Goal: Task Accomplishment & Management: Manage account settings

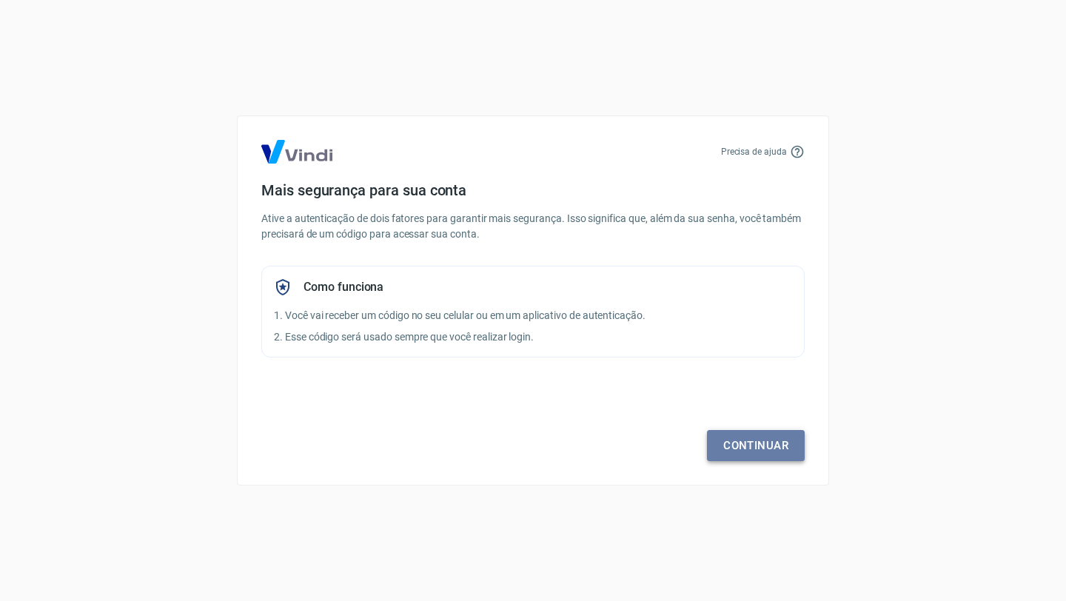
click at [737, 442] on link "Continuar" at bounding box center [756, 445] width 98 height 31
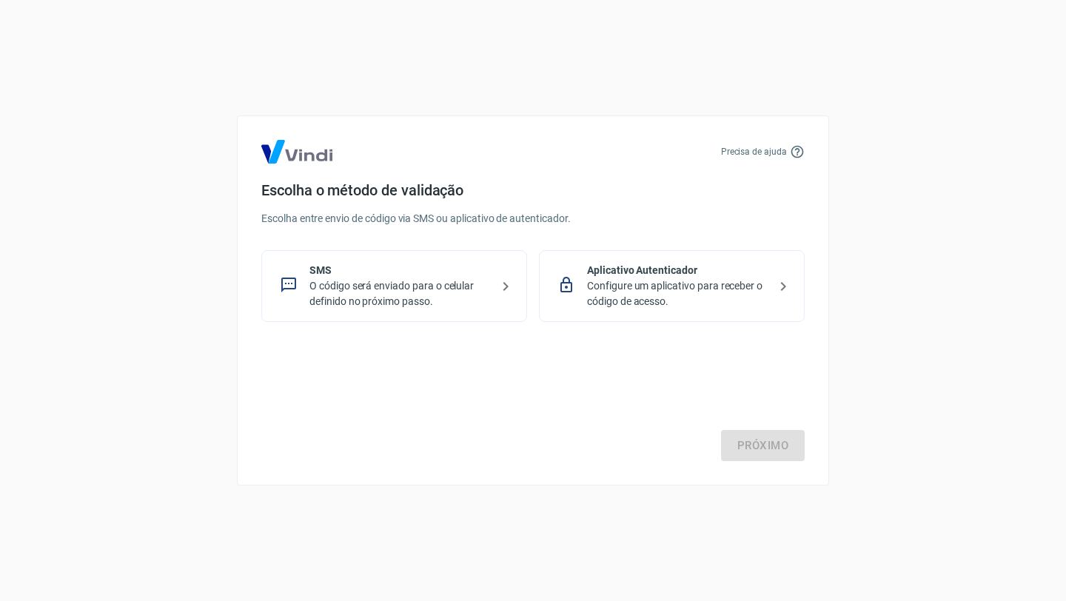
click at [461, 304] on p "O código será enviado para o celular definido no próximo passo." at bounding box center [400, 293] width 181 height 31
click at [785, 457] on link "Próximo" at bounding box center [763, 445] width 84 height 31
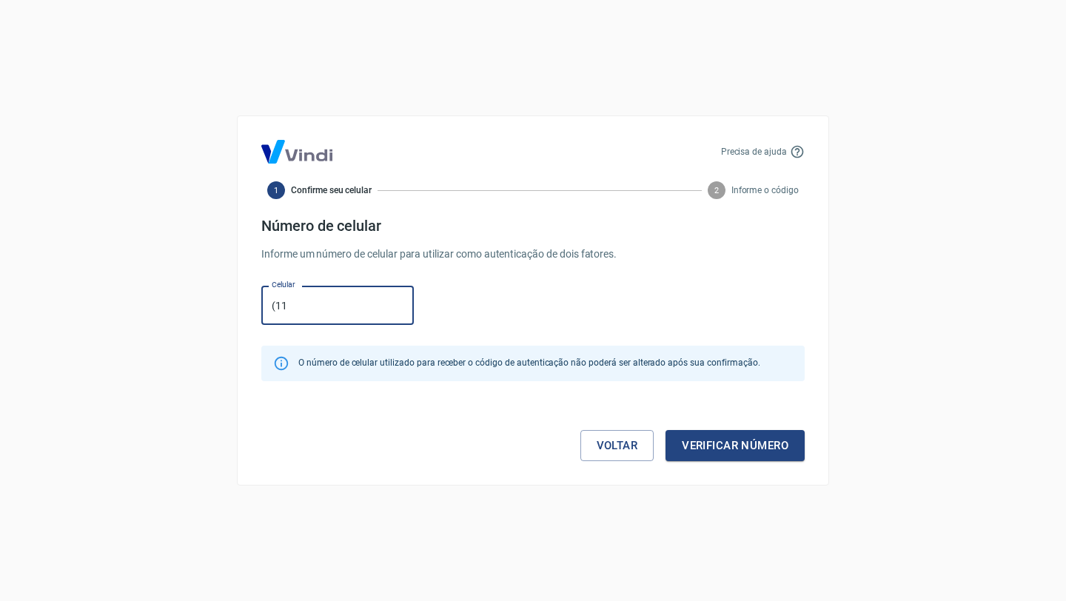
type input "(11) 95550-9755"
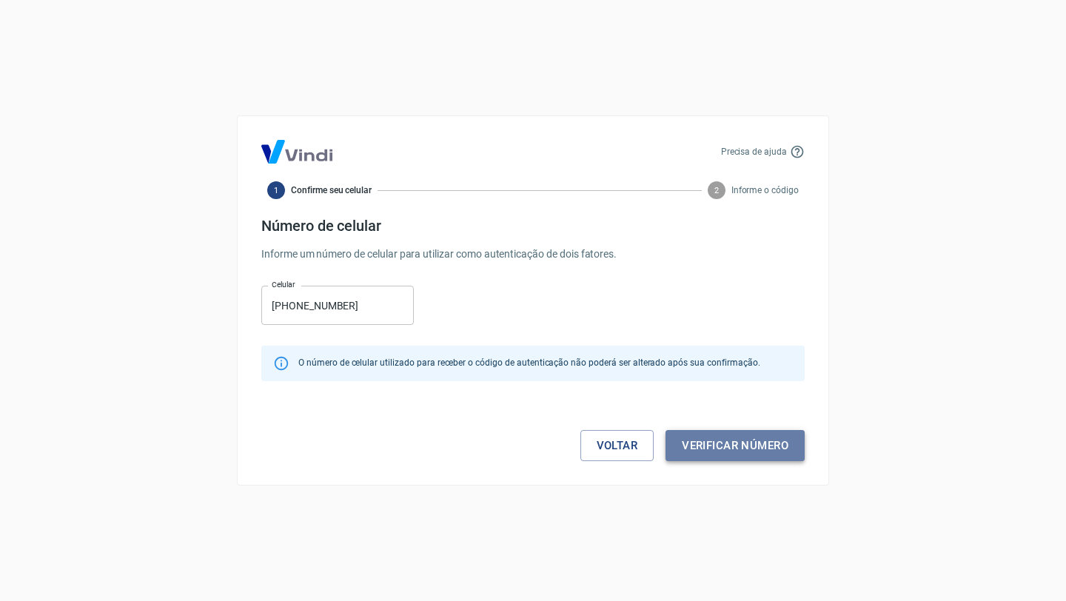
click at [742, 446] on button "Verificar número" at bounding box center [735, 445] width 139 height 31
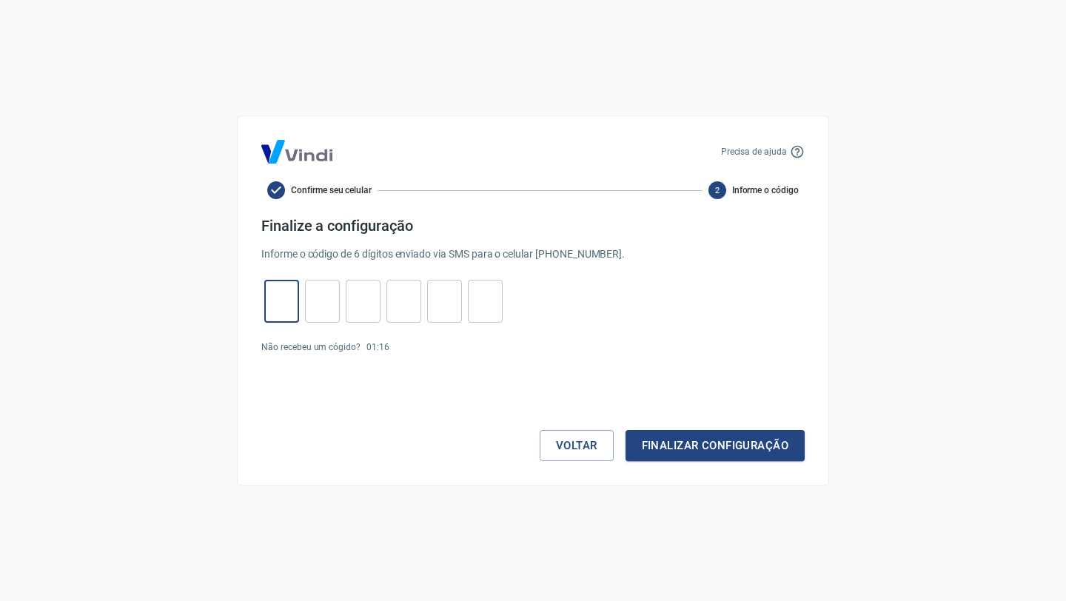
click at [272, 304] on input "tel" at bounding box center [281, 302] width 35 height 32
type input "1"
type input "3"
type input "0"
type input "7"
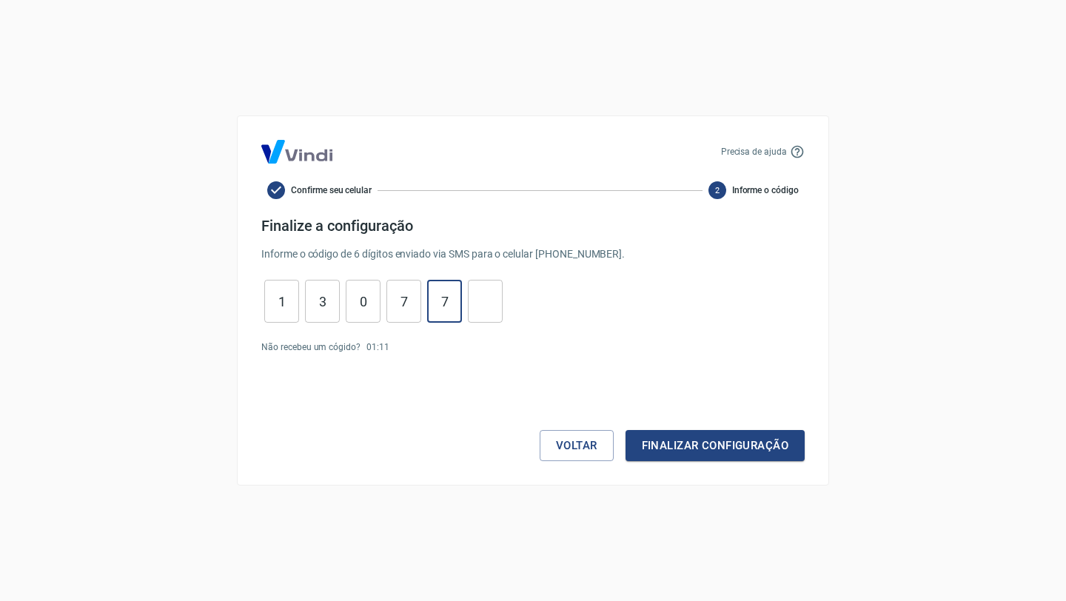
type input "7"
type input "2"
click at [751, 442] on button "Finalizar configuração" at bounding box center [715, 445] width 179 height 31
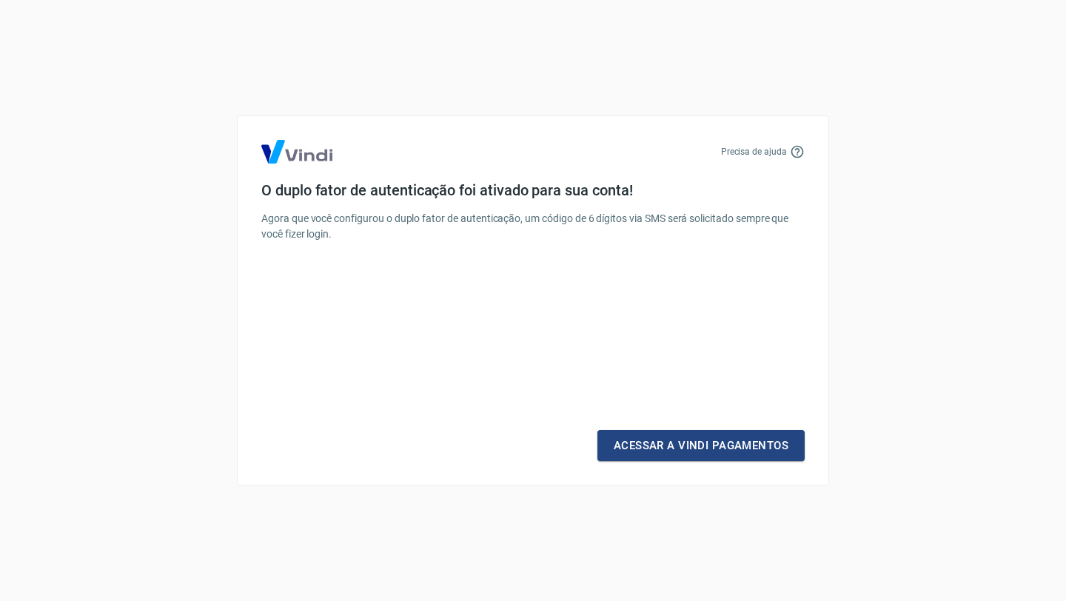
click at [751, 442] on link "Acessar a Vindi Pagamentos" at bounding box center [701, 445] width 207 height 31
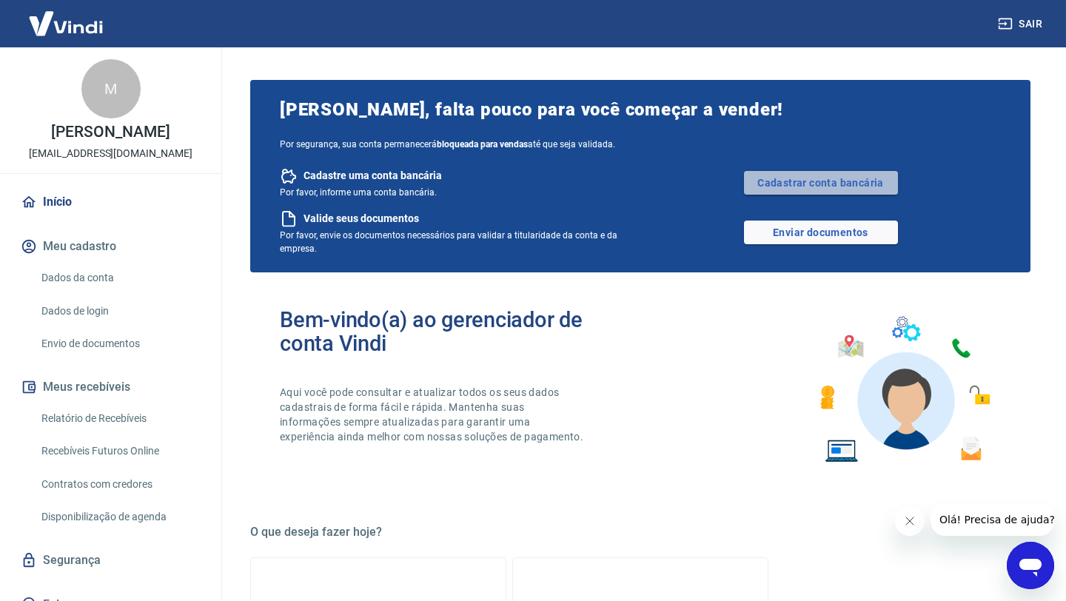
click at [838, 190] on link "Cadastrar conta bancária" at bounding box center [821, 183] width 154 height 24
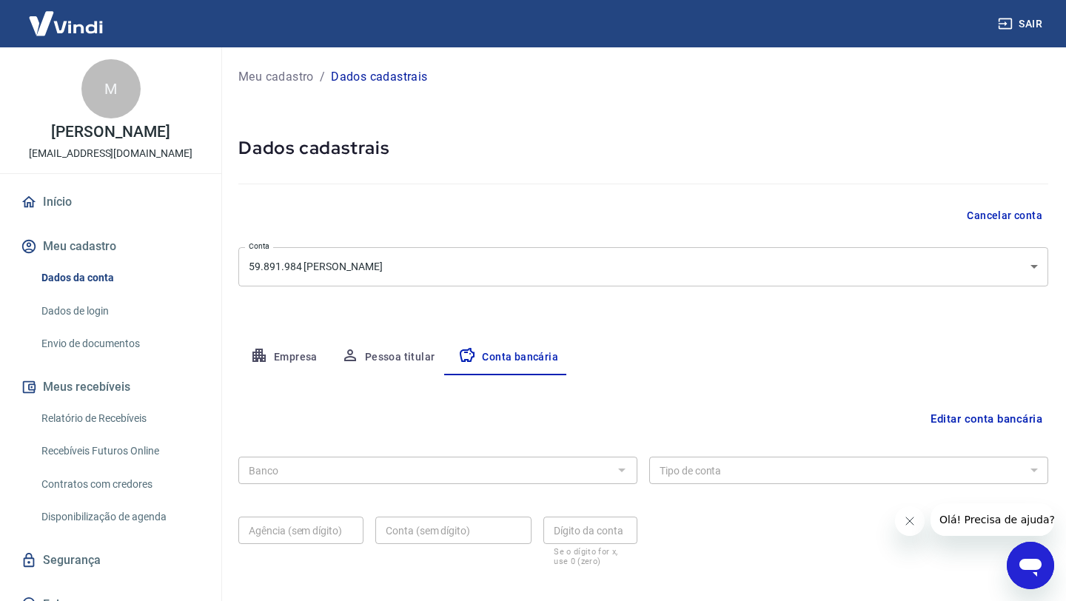
click at [627, 461] on div at bounding box center [621, 470] width 19 height 21
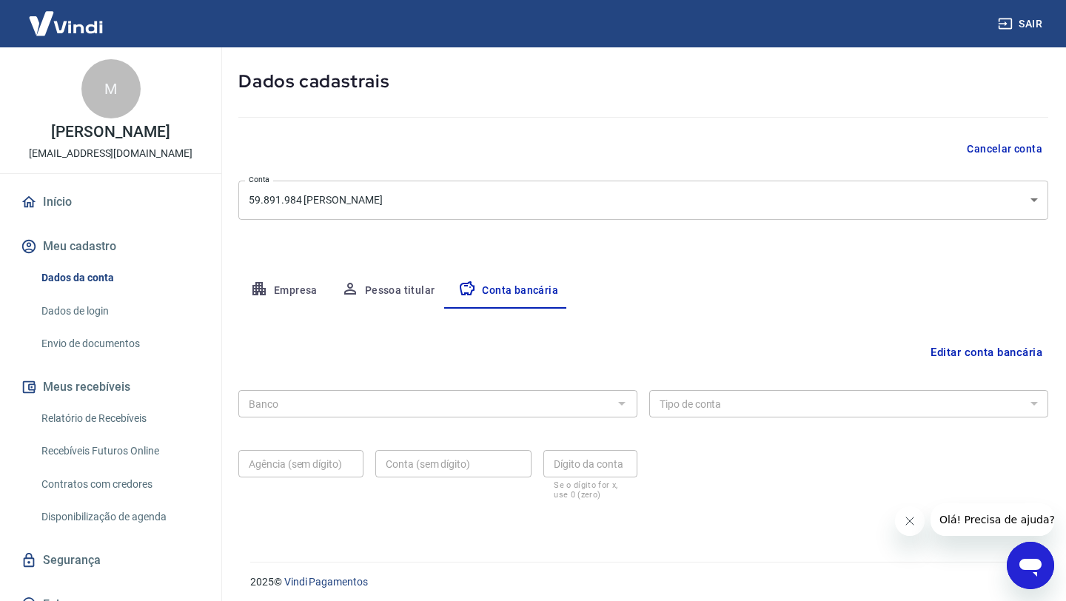
scroll to position [73, 0]
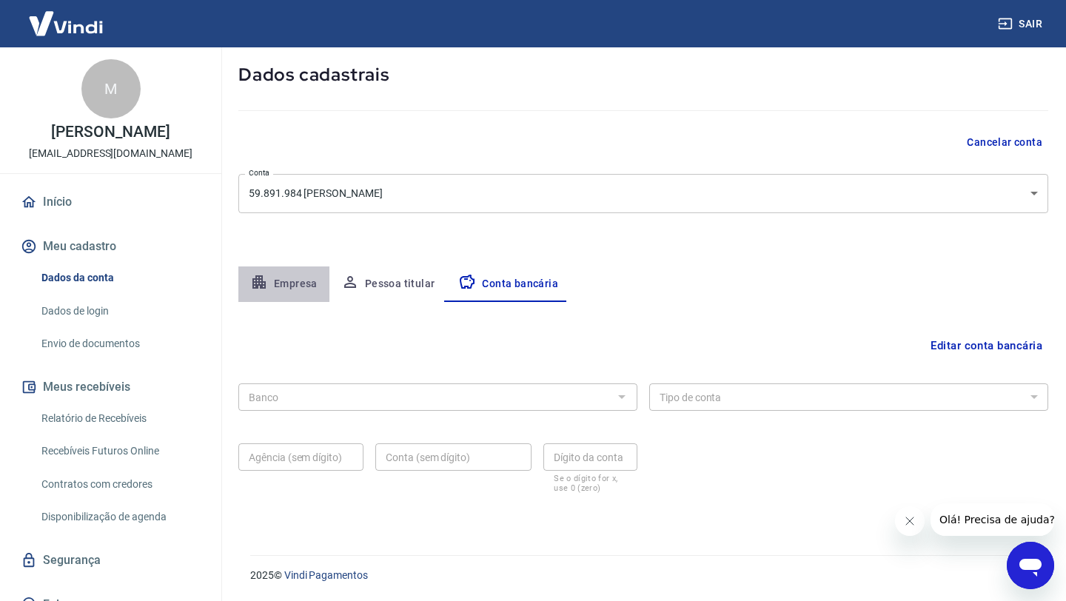
click at [293, 281] on button "Empresa" at bounding box center [283, 285] width 91 height 36
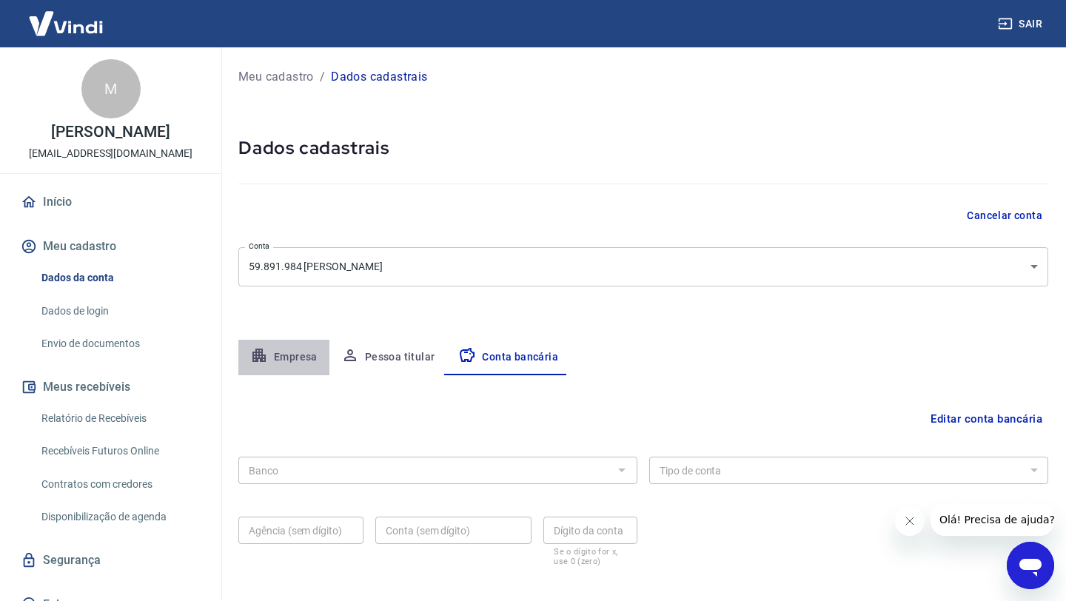
select select "SP"
select select "business"
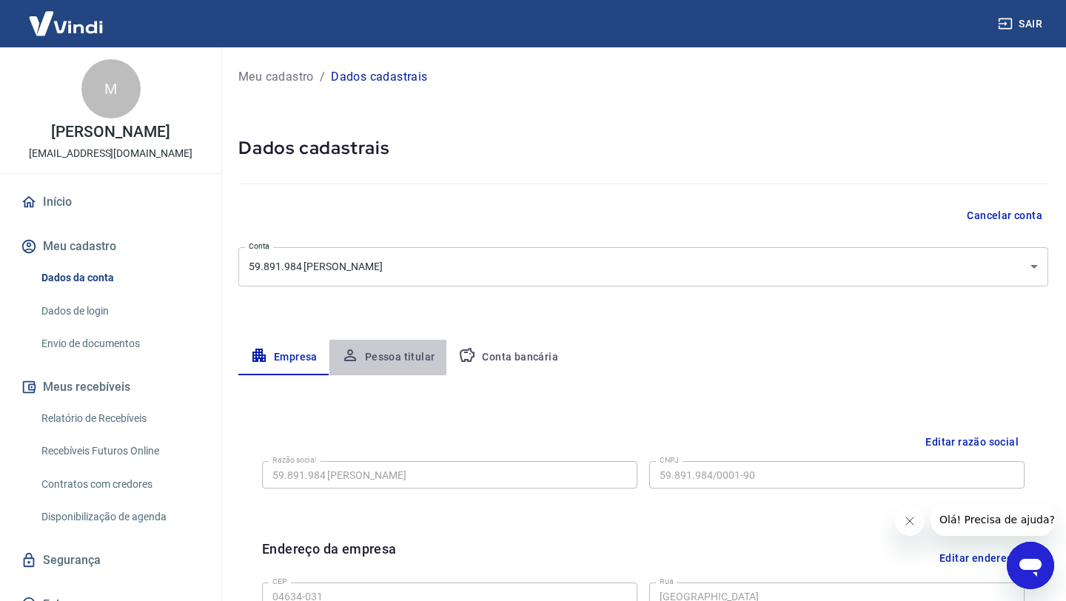
click at [390, 360] on button "Pessoa titular" at bounding box center [389, 358] width 118 height 36
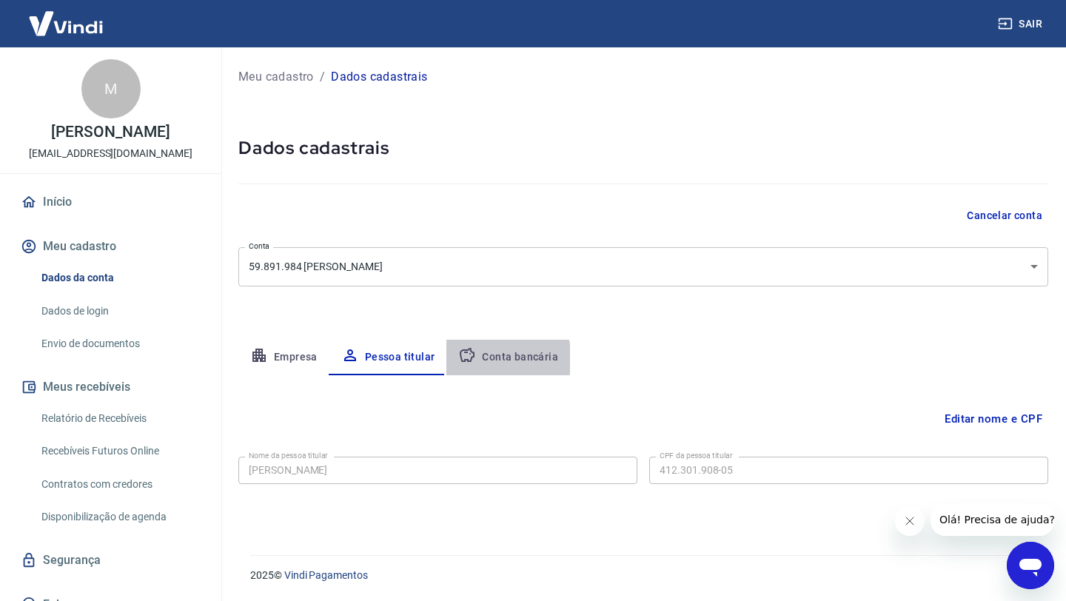
click at [492, 359] on button "Conta bancária" at bounding box center [509, 358] width 124 height 36
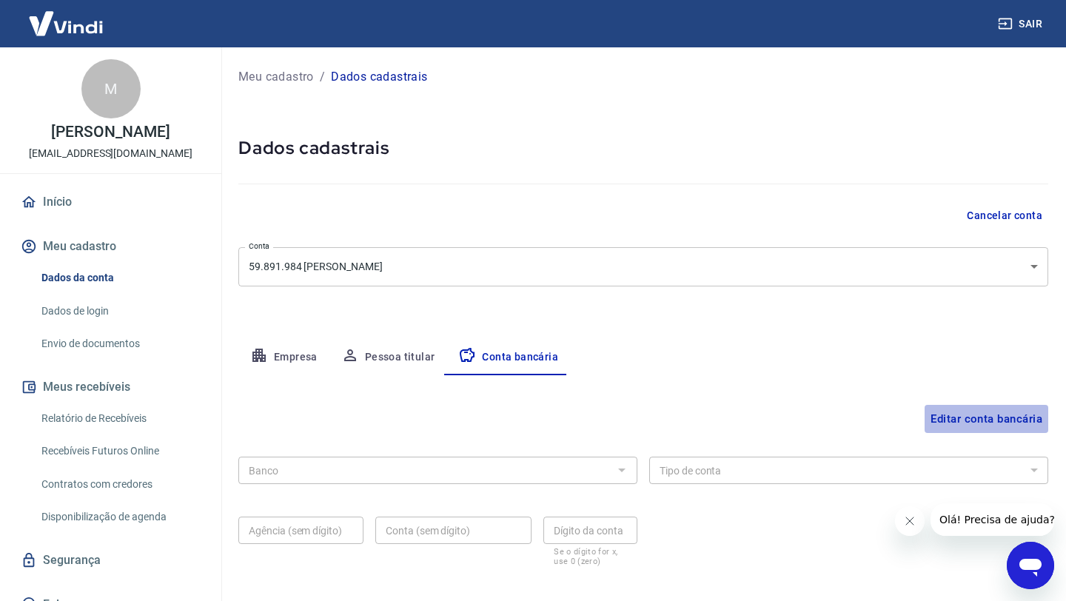
click at [934, 415] on button "Editar conta bancária" at bounding box center [987, 419] width 124 height 28
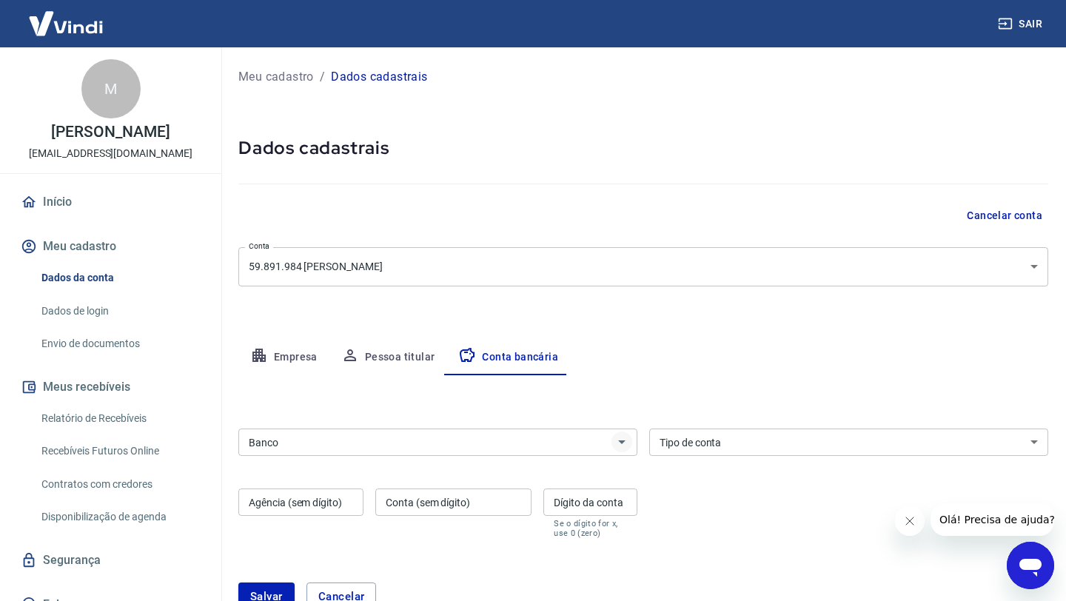
click at [623, 446] on icon "Abrir" at bounding box center [622, 442] width 18 height 18
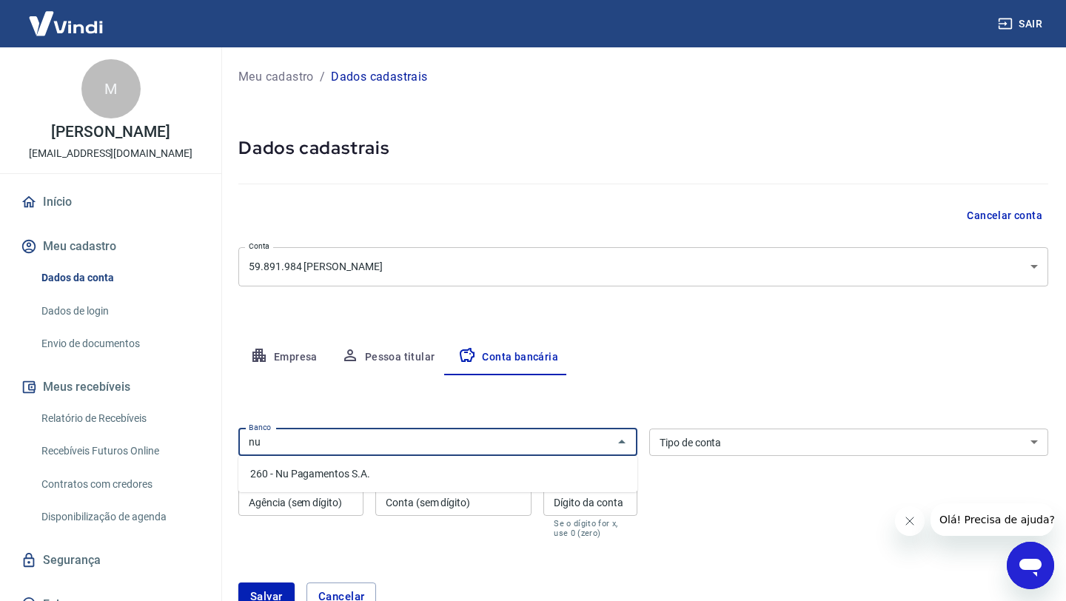
click at [581, 479] on li "260 - Nu Pagamentos S.A." at bounding box center [437, 474] width 399 height 24
type input "260 - Nu Pagamentos S.A."
click at [773, 442] on select "Conta Corrente Conta Poupança" at bounding box center [848, 442] width 399 height 27
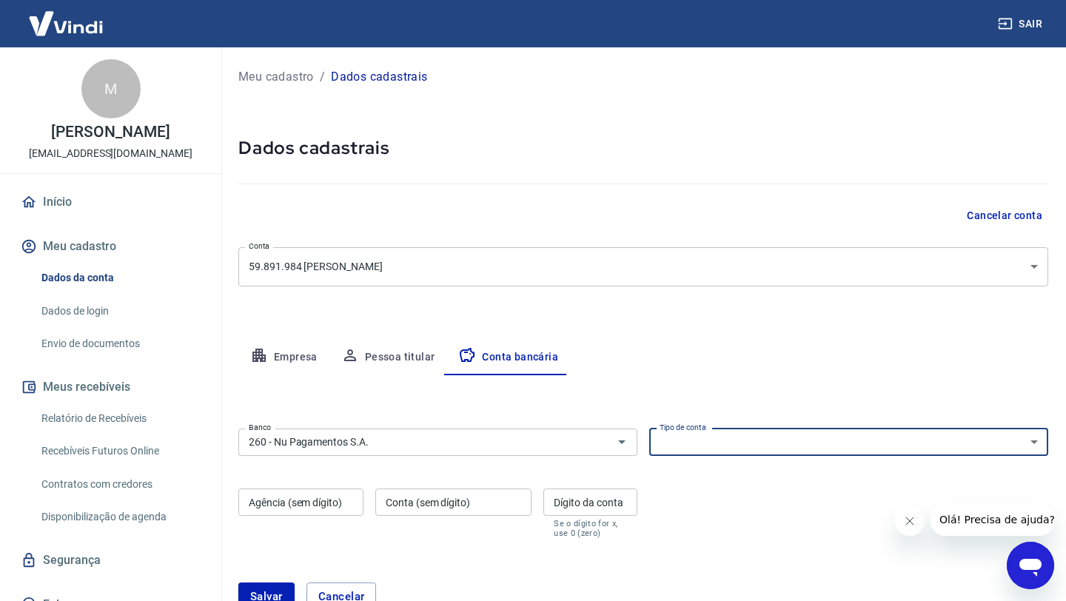
select select "1"
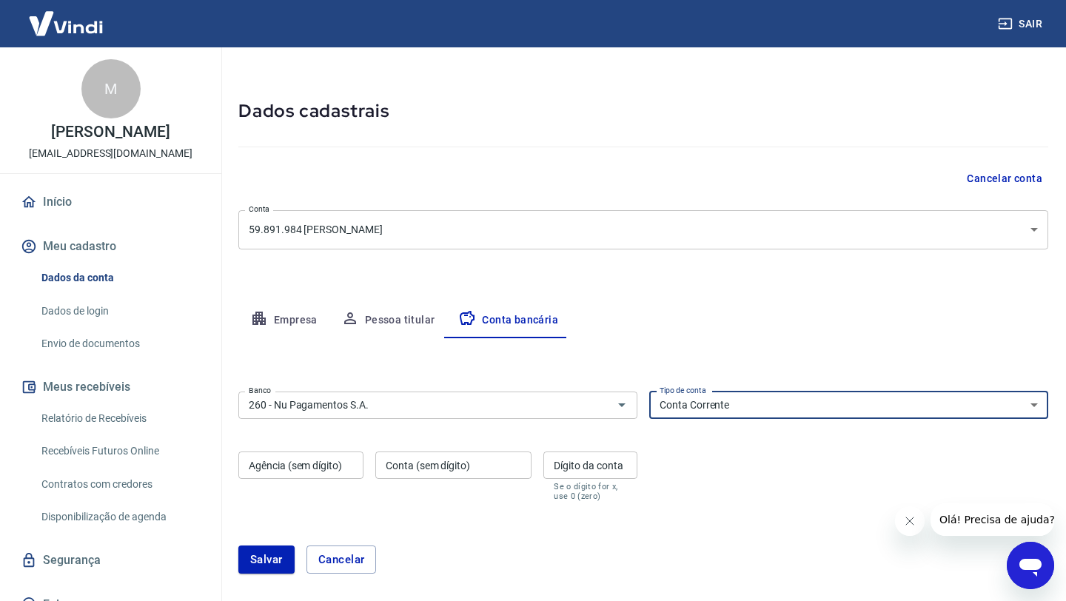
scroll to position [58, 0]
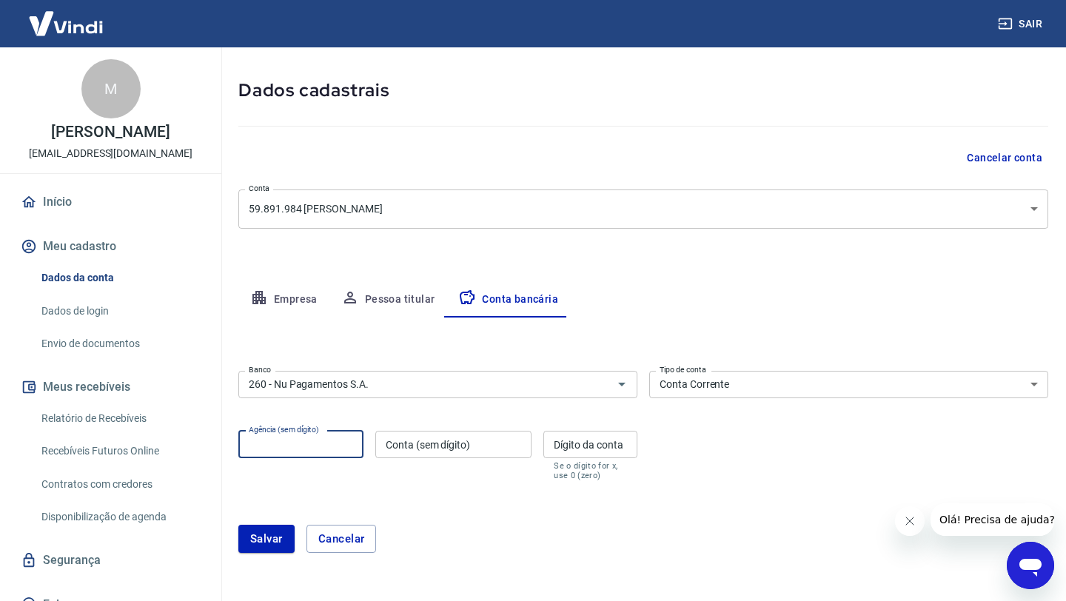
drag, startPoint x: 769, startPoint y: 464, endPoint x: 318, endPoint y: 444, distance: 450.7
click at [318, 444] on input "Agência (sem dígito)" at bounding box center [300, 444] width 125 height 27
type input "0001"
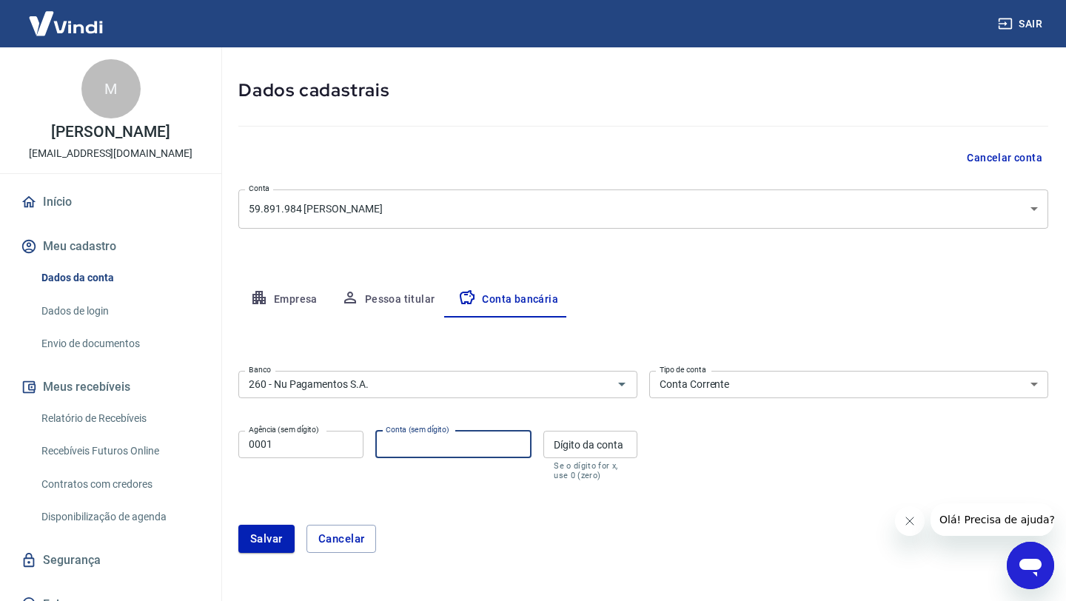
drag, startPoint x: 318, startPoint y: 444, endPoint x: 399, endPoint y: 436, distance: 81.1
click at [399, 436] on div "Conta (sem dígito) Conta (sem dígito)" at bounding box center [453, 456] width 156 height 50
type input "5"
type input "601420067"
drag, startPoint x: 399, startPoint y: 436, endPoint x: 582, endPoint y: 442, distance: 183.0
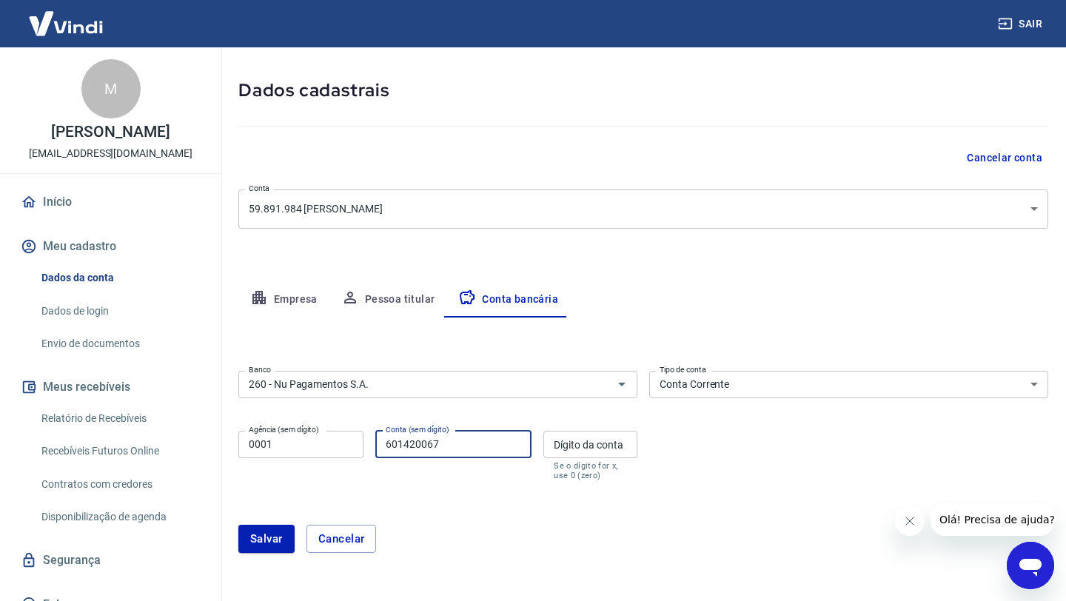
click at [582, 442] on input "Dígito da conta" at bounding box center [591, 444] width 94 height 27
type input "9"
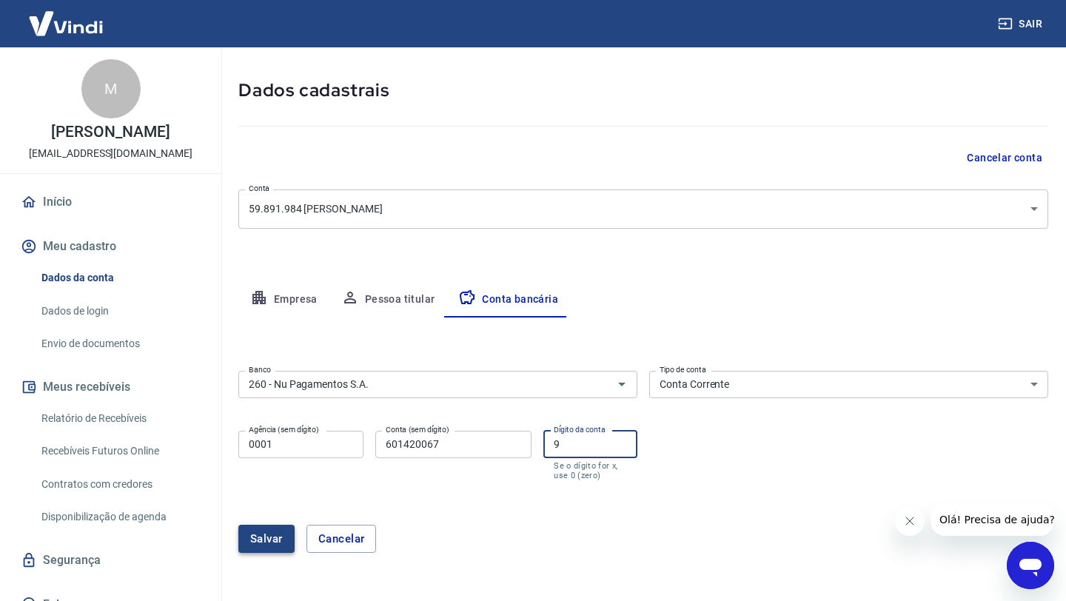
drag, startPoint x: 582, startPoint y: 442, endPoint x: 277, endPoint y: 535, distance: 319.1
click at [277, 535] on button "Salvar" at bounding box center [266, 539] width 56 height 28
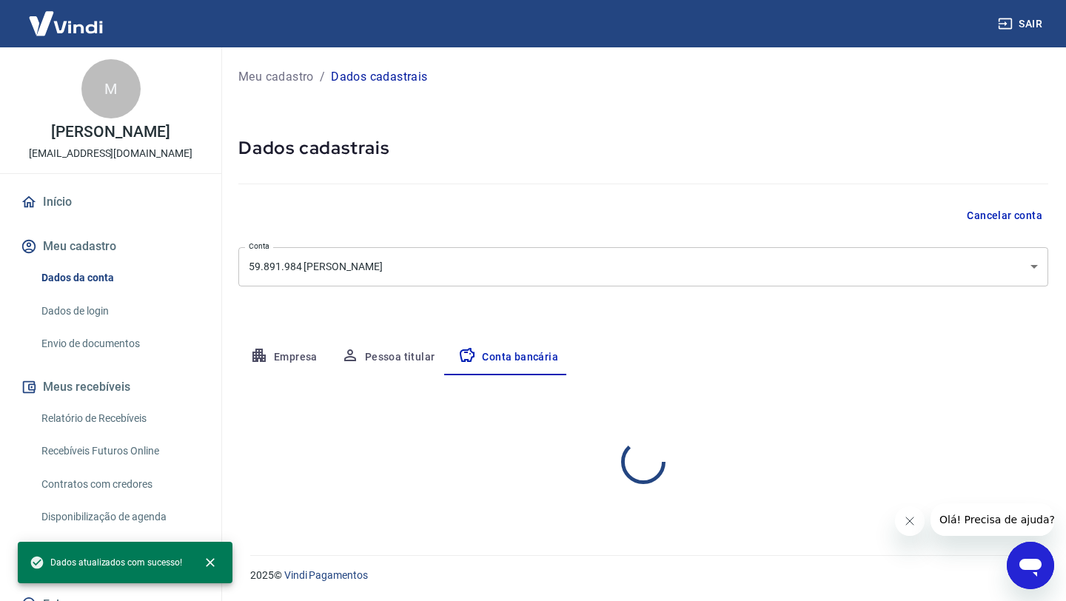
scroll to position [0, 0]
select select "1"
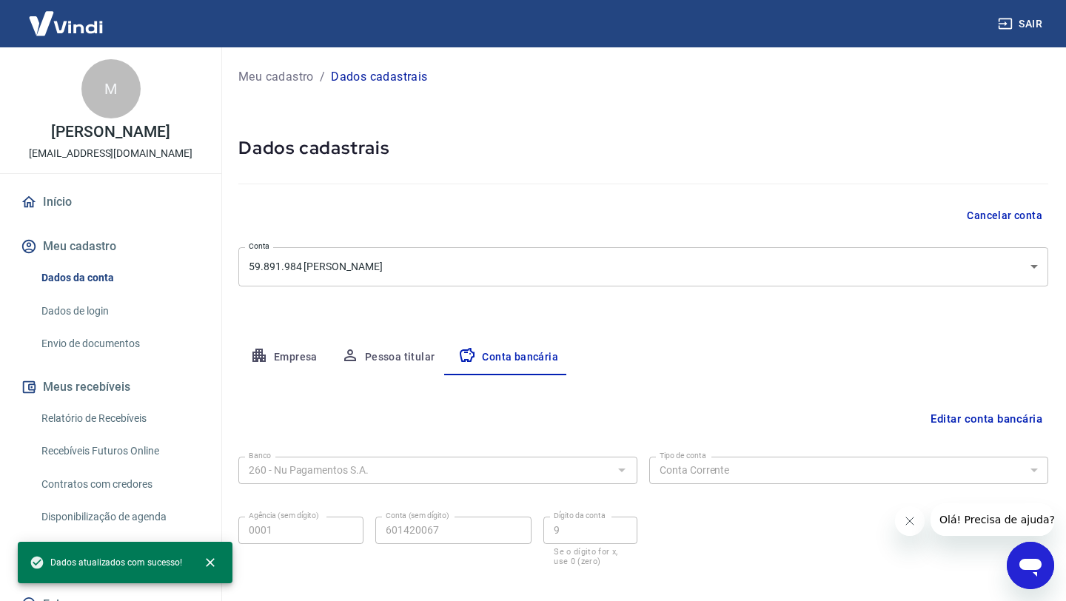
scroll to position [73, 0]
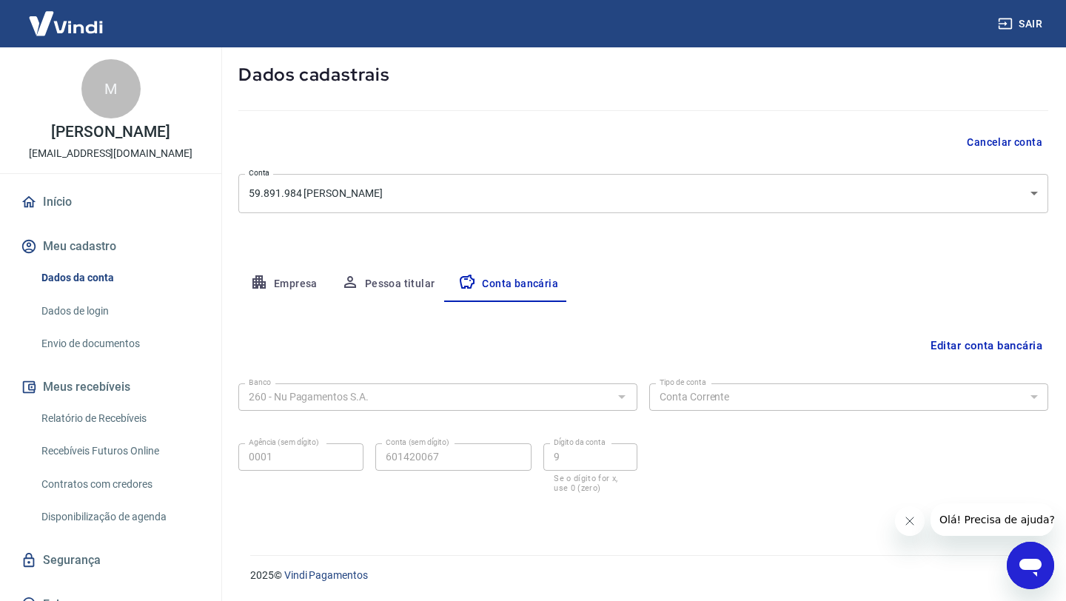
drag, startPoint x: 277, startPoint y: 535, endPoint x: 67, endPoint y: 202, distance: 394.1
click at [67, 202] on link "Início" at bounding box center [111, 202] width 186 height 33
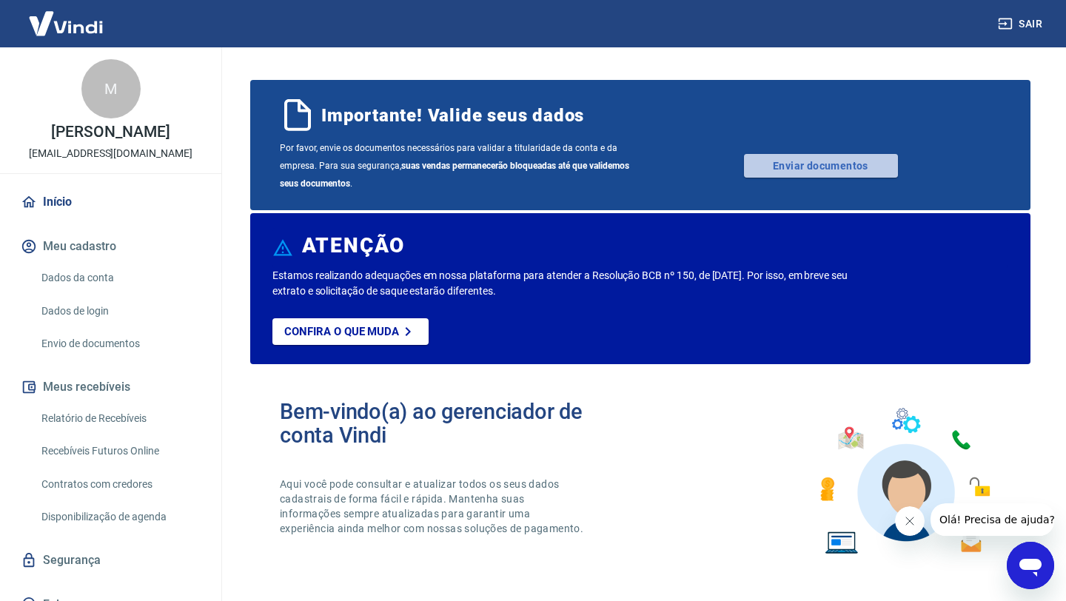
click at [813, 161] on link "Enviar documentos" at bounding box center [821, 166] width 154 height 24
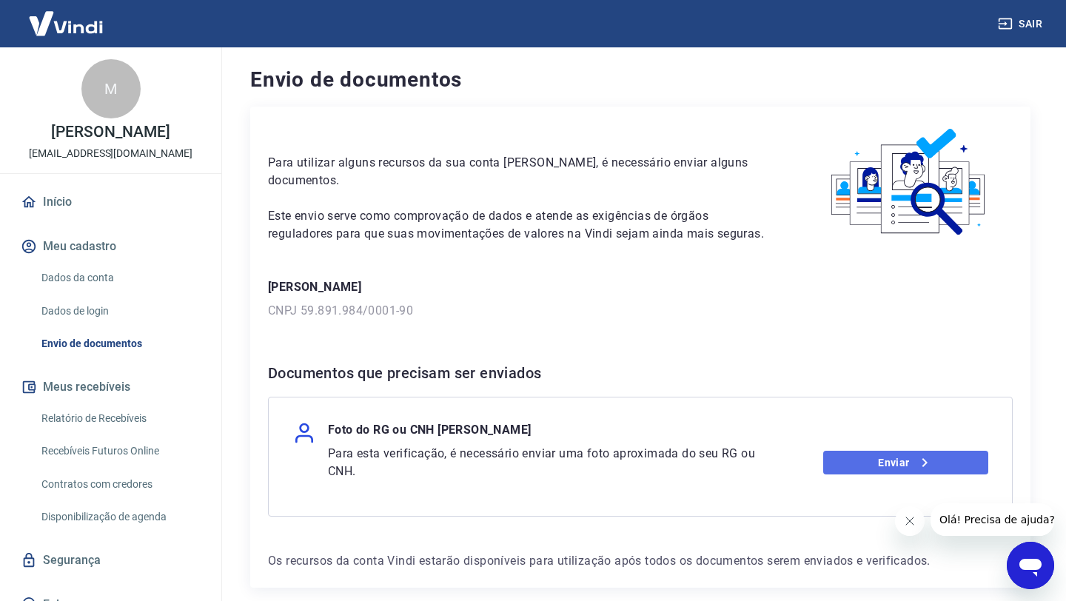
drag, startPoint x: 0, startPoint y: 0, endPoint x: 838, endPoint y: 466, distance: 958.4
click at [838, 466] on link "Enviar" at bounding box center [906, 463] width 165 height 24
click at [889, 460] on link "Enviar" at bounding box center [906, 463] width 165 height 24
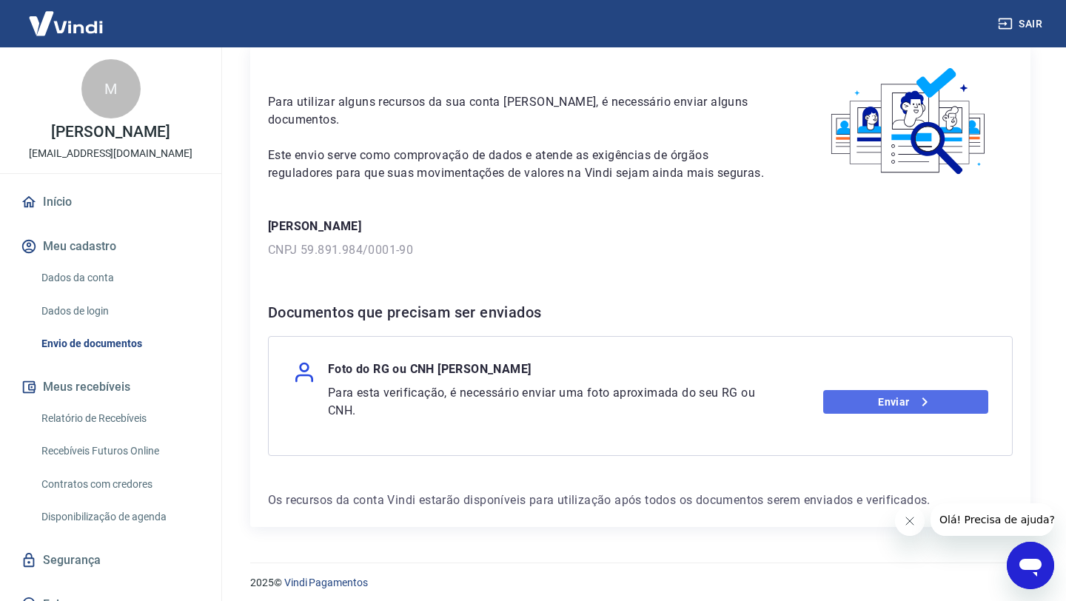
scroll to position [66, 0]
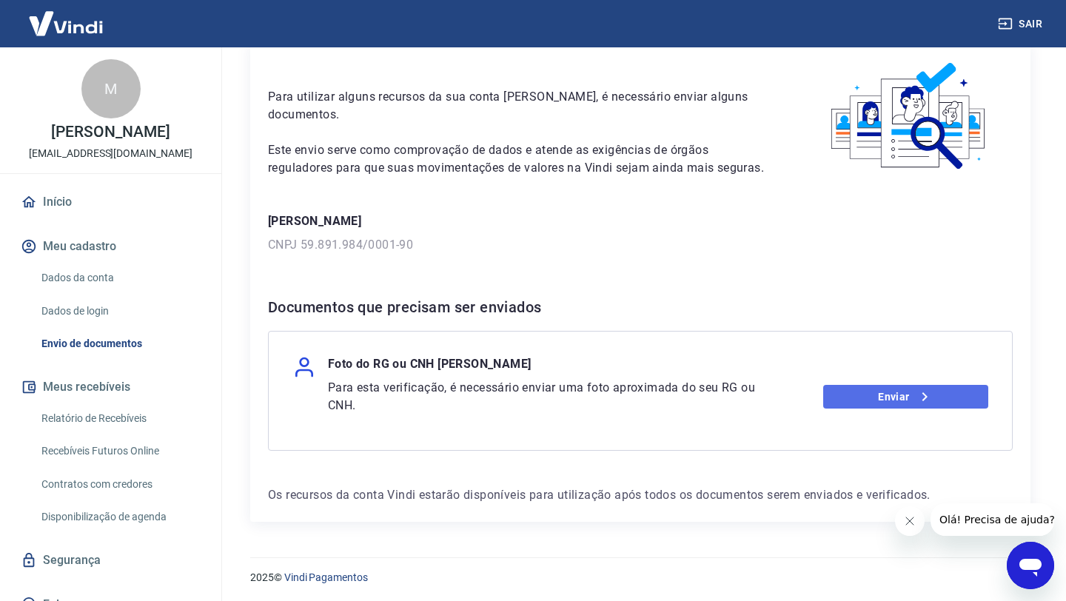
drag, startPoint x: 838, startPoint y: 466, endPoint x: 906, endPoint y: 398, distance: 96.4
click at [906, 398] on link "Enviar" at bounding box center [906, 397] width 165 height 24
click at [912, 529] on button "Fechar mensagem da empresa" at bounding box center [910, 522] width 30 height 30
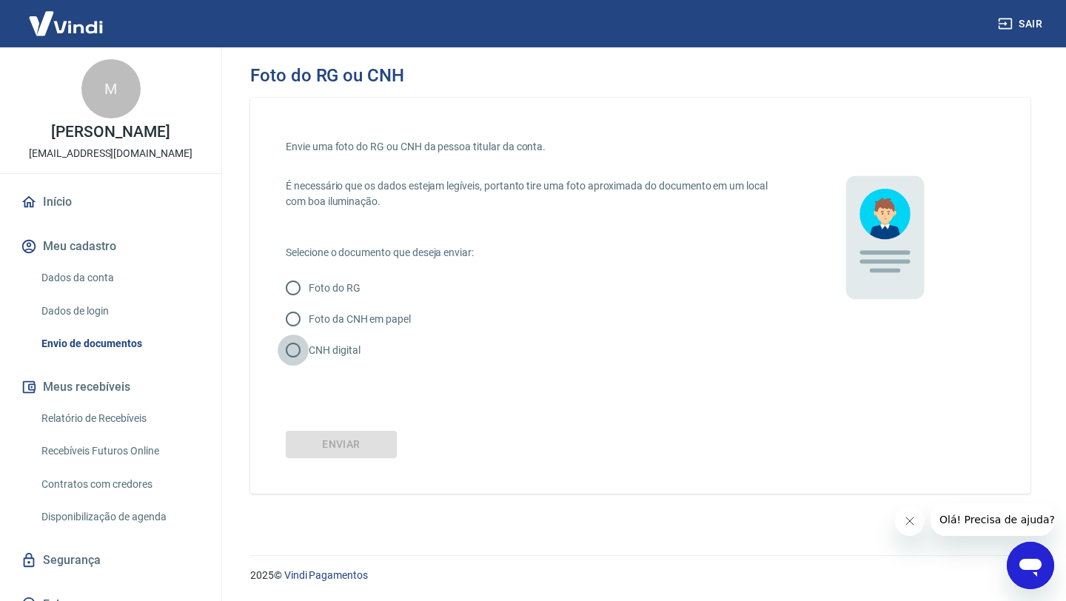
click at [293, 350] on input "CNH digital" at bounding box center [293, 350] width 31 height 31
radio input "true"
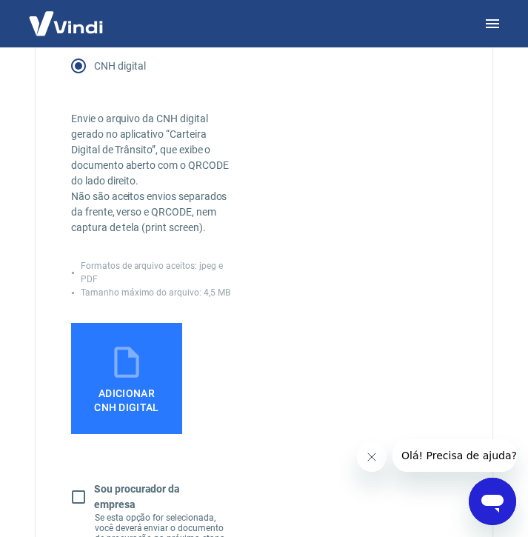
scroll to position [360, 0]
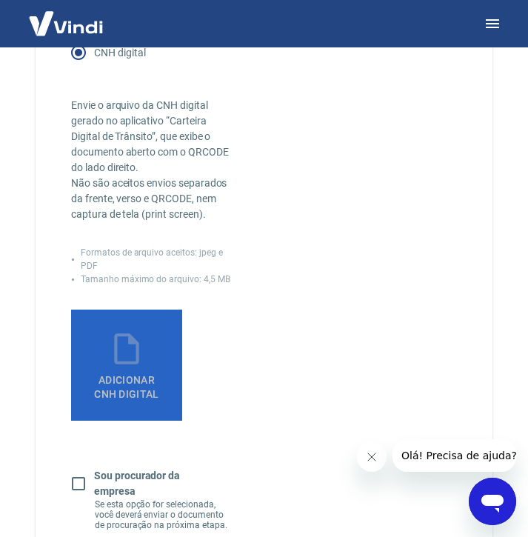
click at [142, 382] on span "Adicionar CNH Digital" at bounding box center [126, 387] width 65 height 27
click at [0, 0] on input "Adicionar CNH Digital" at bounding box center [0, 0] width 0 height 0
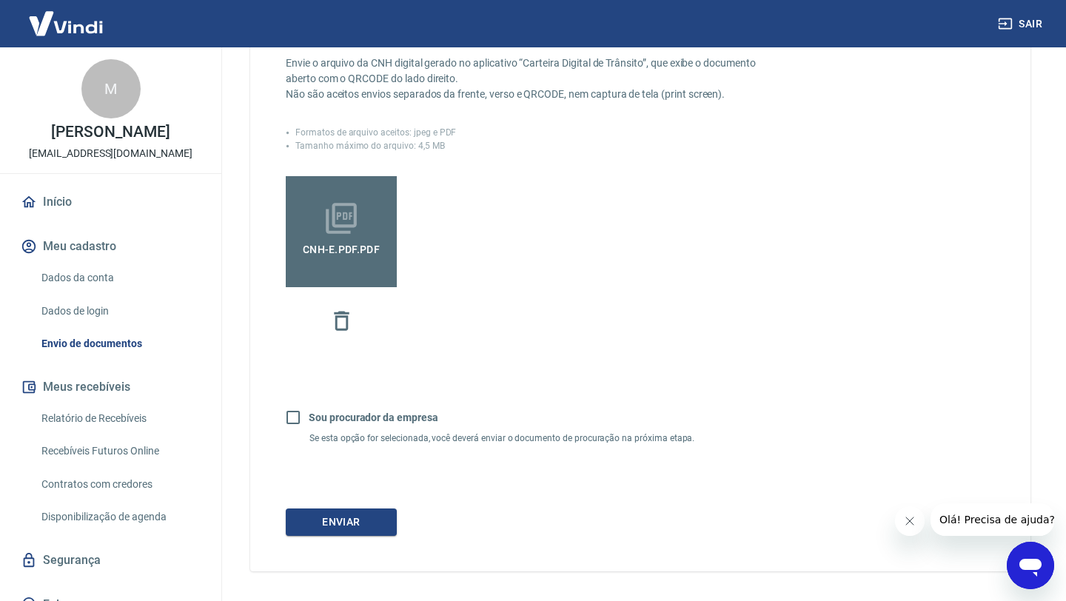
scroll to position [343, 0]
click at [348, 516] on button "Enviar" at bounding box center [341, 519] width 111 height 27
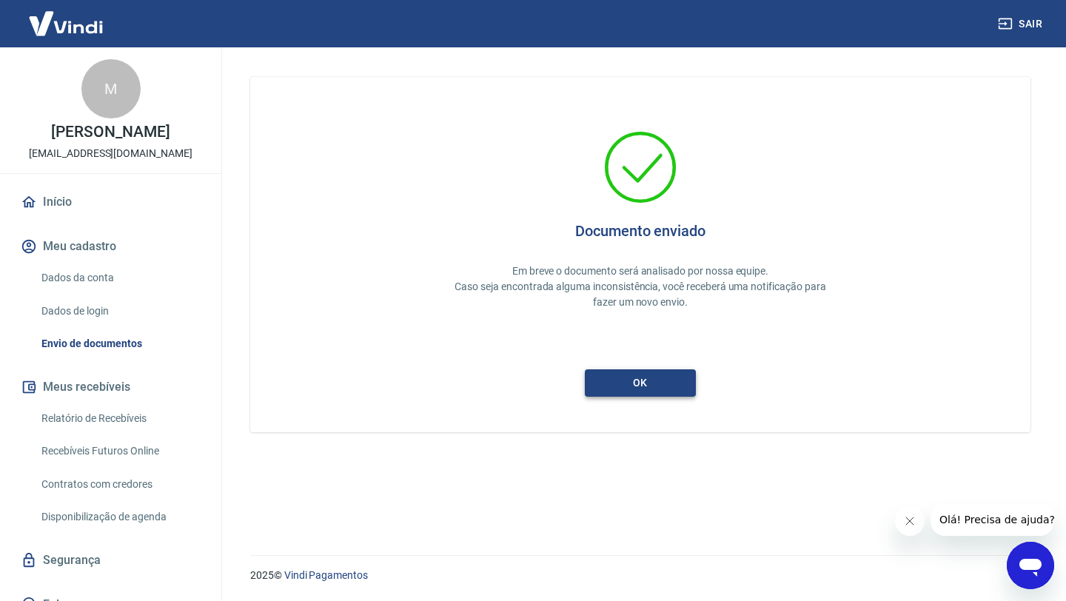
click at [675, 390] on button "ok" at bounding box center [640, 383] width 111 height 27
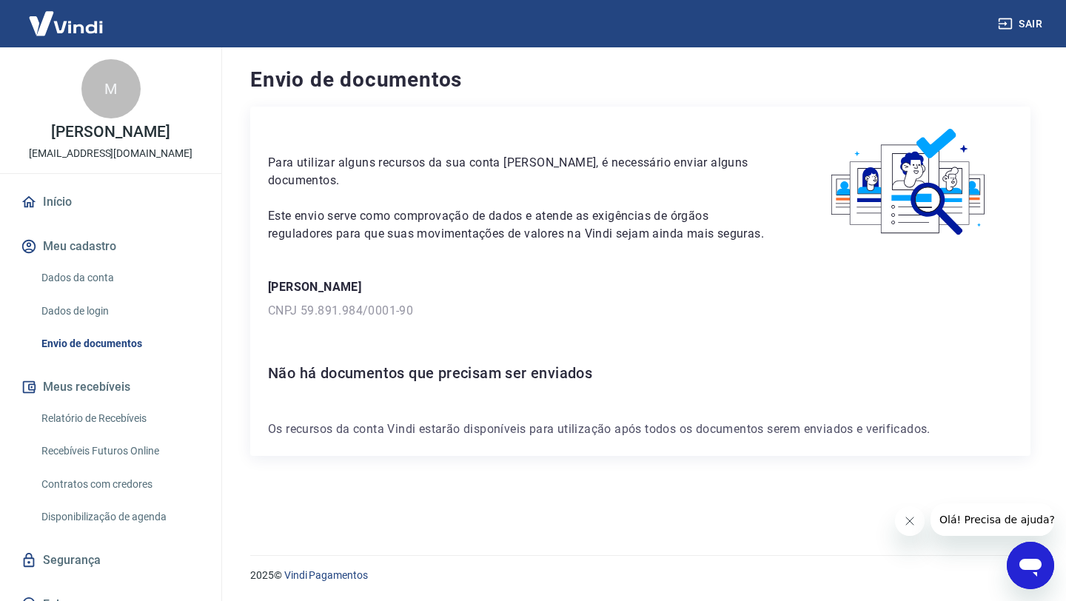
click at [59, 201] on link "Início" at bounding box center [111, 202] width 186 height 33
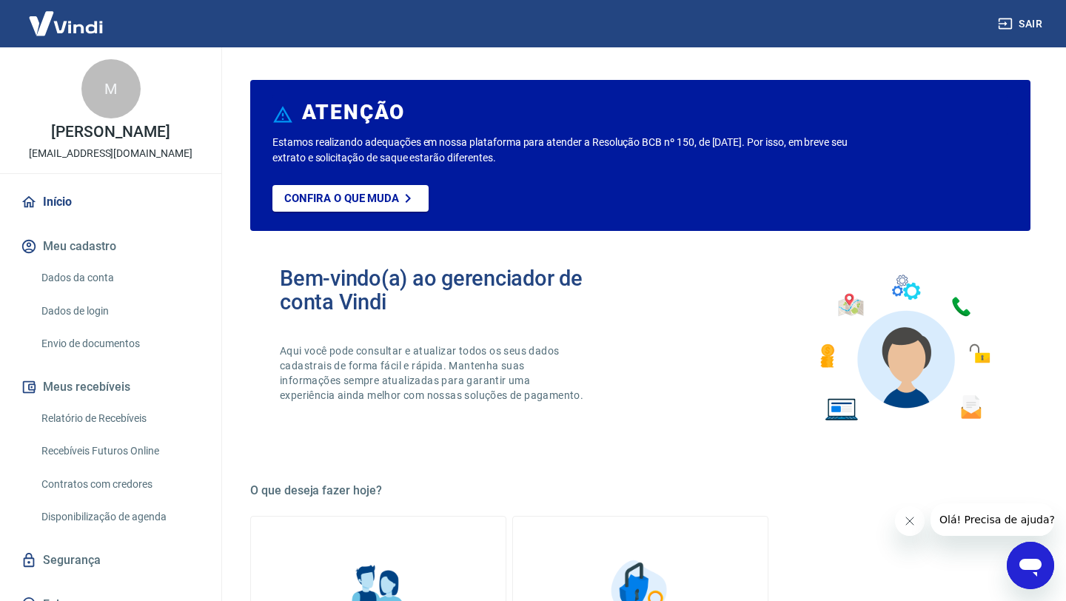
scroll to position [19, 0]
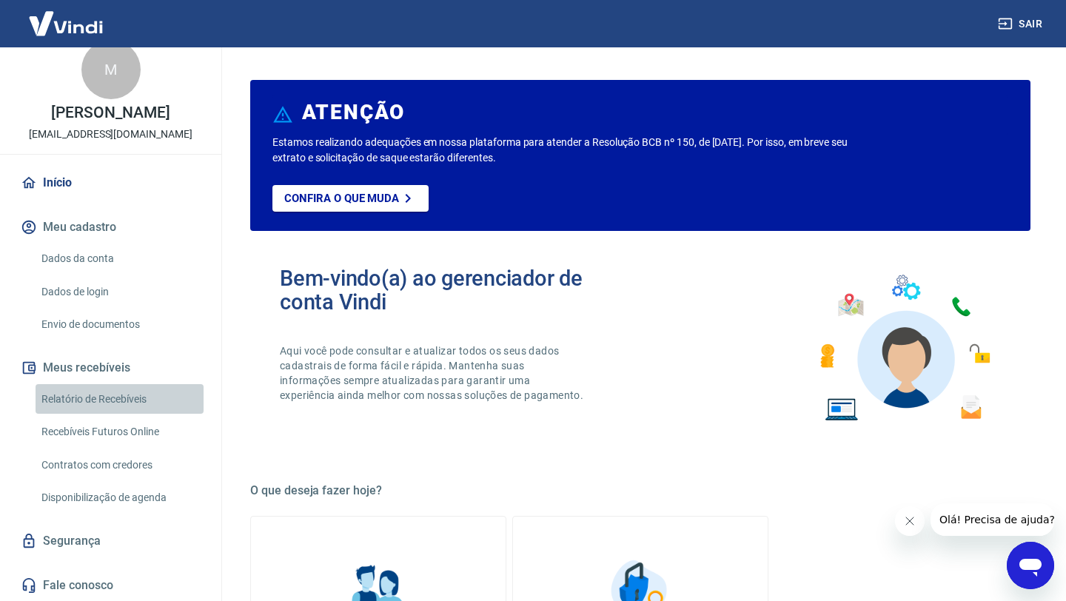
click at [116, 390] on link "Relatório de Recebíveis" at bounding box center [120, 399] width 168 height 30
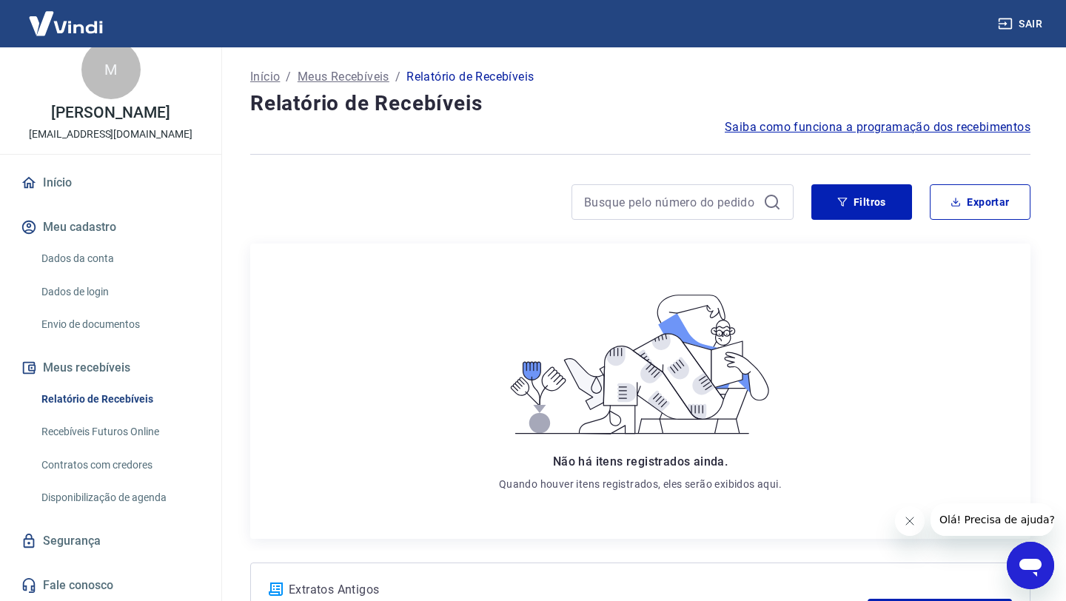
click at [114, 413] on div "Relatório de Recebíveis Recebíveis Futuros Online Contratos com credores Dispon…" at bounding box center [111, 448] width 186 height 129
click at [114, 433] on link "Recebíveis Futuros Online" at bounding box center [120, 432] width 168 height 30
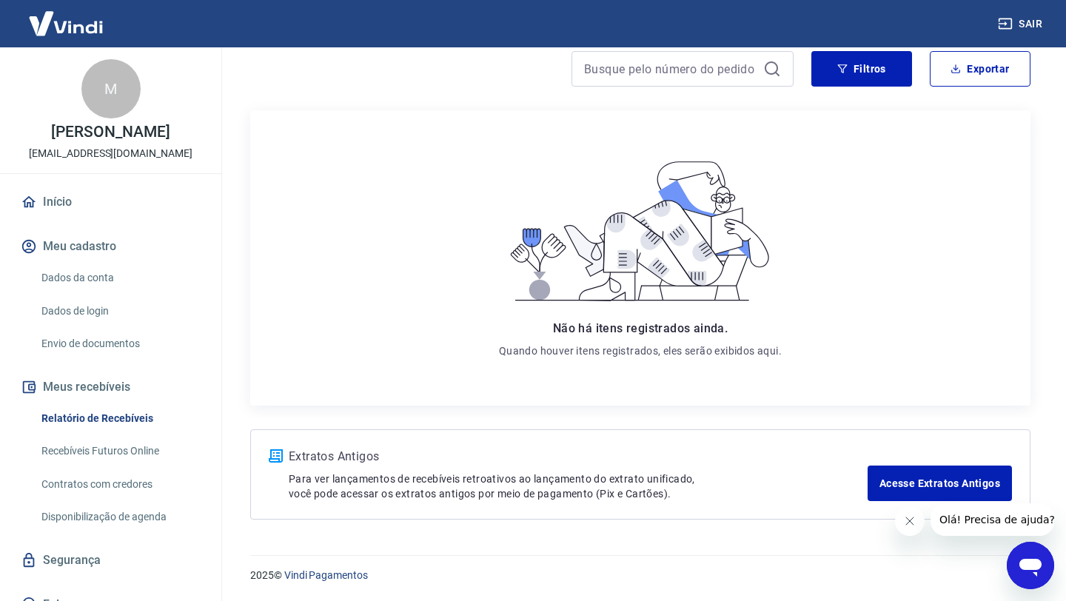
click at [114, 140] on p "[PERSON_NAME]" at bounding box center [110, 132] width 118 height 16
click at [80, 201] on link "Início" at bounding box center [111, 202] width 186 height 33
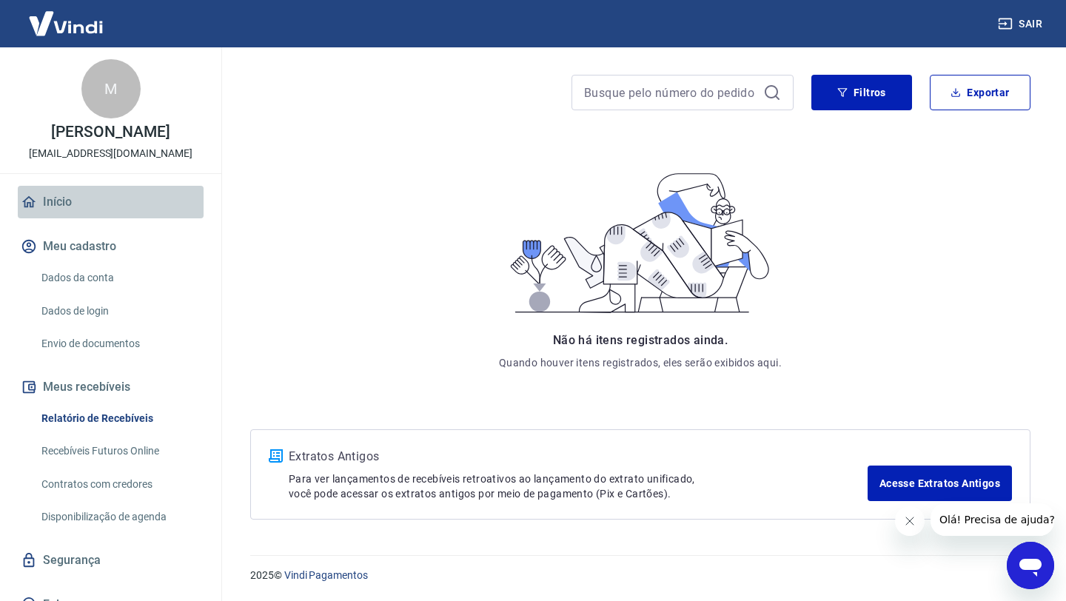
scroll to position [736, 0]
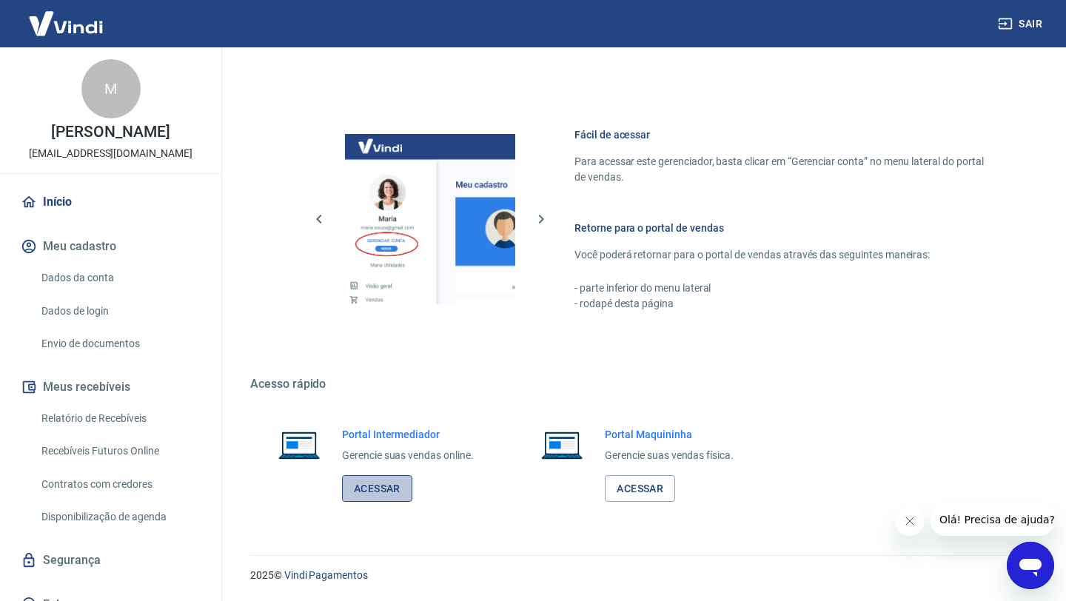
click at [369, 483] on link "Acessar" at bounding box center [377, 488] width 70 height 27
